Goal: Task Accomplishment & Management: Manage account settings

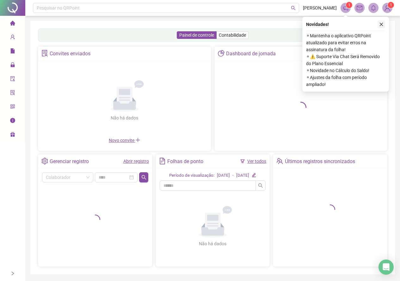
click at [381, 23] on icon "close" at bounding box center [381, 24] width 4 height 4
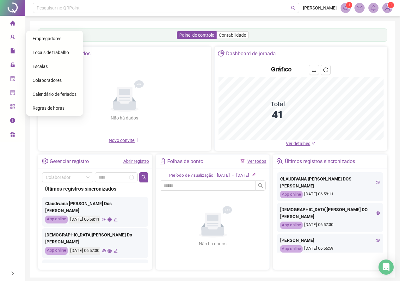
click at [51, 79] on span "Colaboradores" at bounding box center [47, 80] width 29 height 5
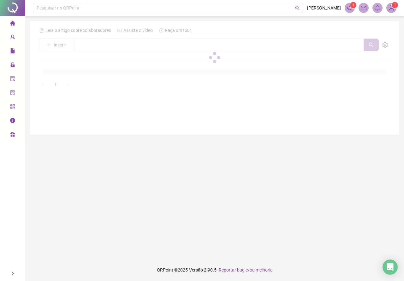
click at [95, 45] on div at bounding box center [215, 57] width 354 height 64
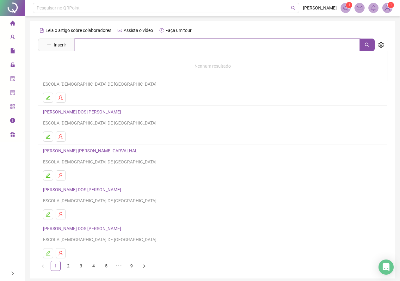
click at [103, 43] on input "text" at bounding box center [217, 45] width 285 height 13
type input "***"
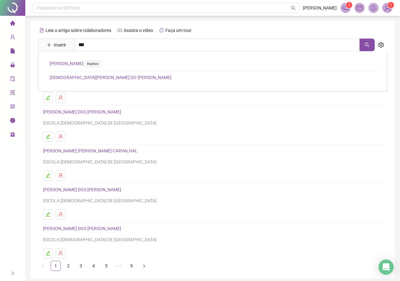
click at [91, 77] on link "[DEMOGRAPHIC_DATA][PERSON_NAME] DO [PERSON_NAME]" at bounding box center [111, 77] width 122 height 5
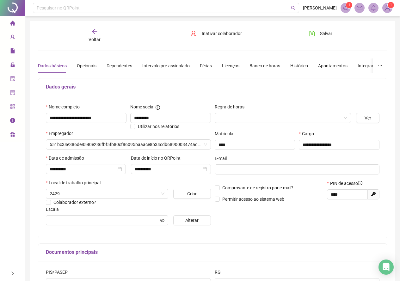
type input "**********"
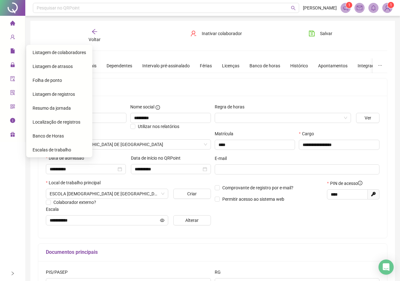
click at [43, 79] on span "Folha de ponto" at bounding box center [47, 80] width 29 height 5
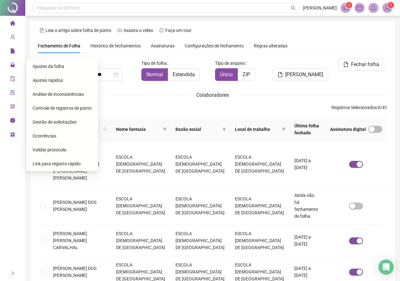
click at [31, 65] on li "Ajustes da folha" at bounding box center [61, 66] width 69 height 13
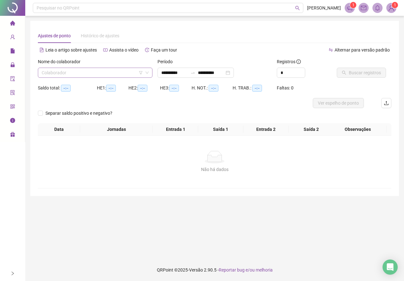
click at [74, 71] on input "search" at bounding box center [92, 72] width 101 height 9
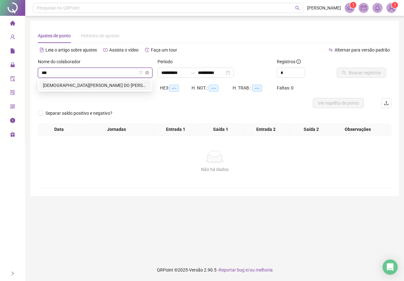
type input "****"
click at [75, 81] on div "[DEMOGRAPHIC_DATA][PERSON_NAME] DO [PERSON_NAME]" at bounding box center [95, 85] width 112 height 10
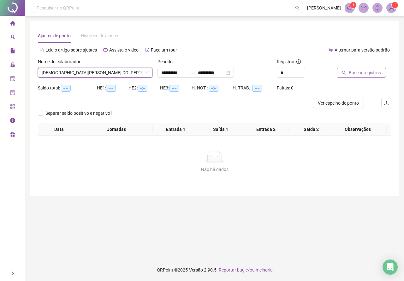
click at [361, 72] on span "Buscar registros" at bounding box center [365, 72] width 32 height 7
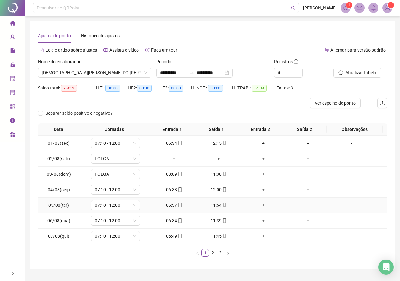
scroll to position [15, 0]
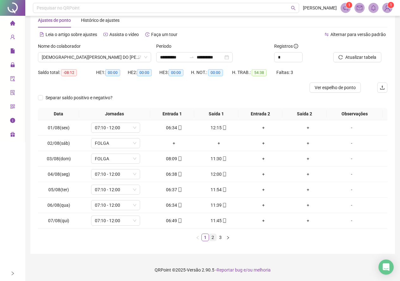
click at [213, 238] on link "2" at bounding box center [212, 237] width 7 height 7
click at [221, 236] on link "3" at bounding box center [220, 237] width 7 height 7
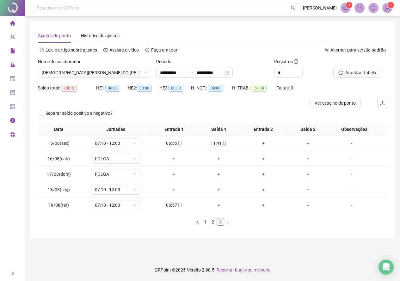
scroll to position [0, 0]
click at [214, 220] on link "2" at bounding box center [214, 221] width 7 height 7
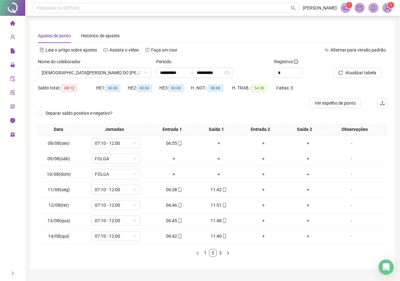
click at [14, 104] on icon "qrcode" at bounding box center [12, 106] width 5 height 5
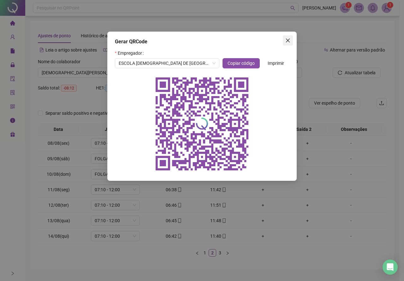
click at [285, 40] on span "Close" at bounding box center [288, 40] width 10 height 5
